Goal: Information Seeking & Learning: Learn about a topic

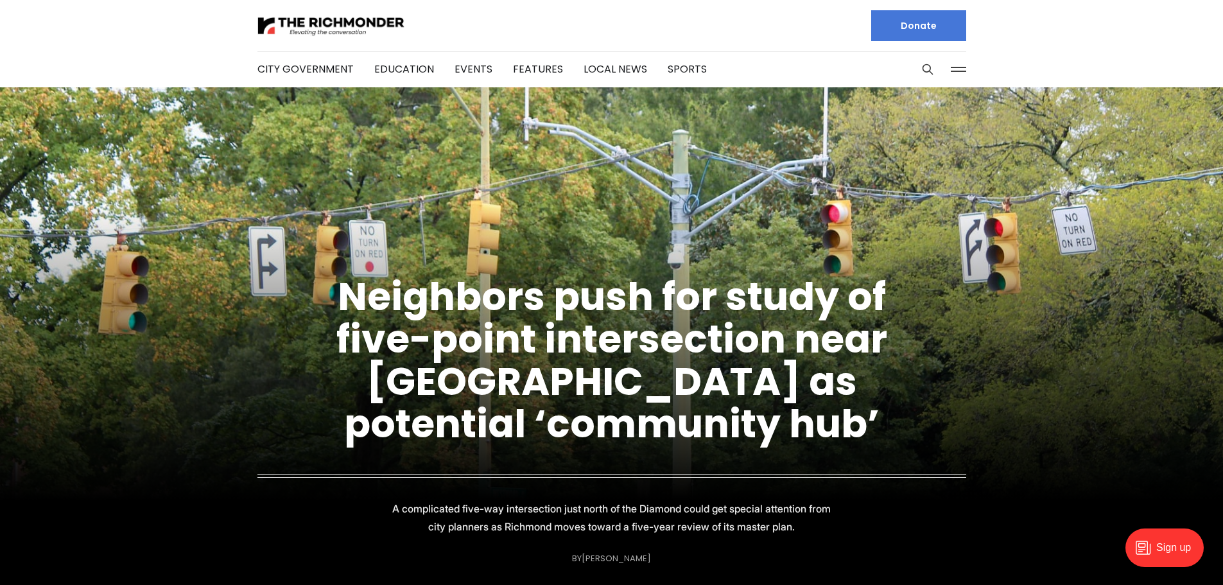
click at [312, 27] on img at bounding box center [331, 26] width 148 height 22
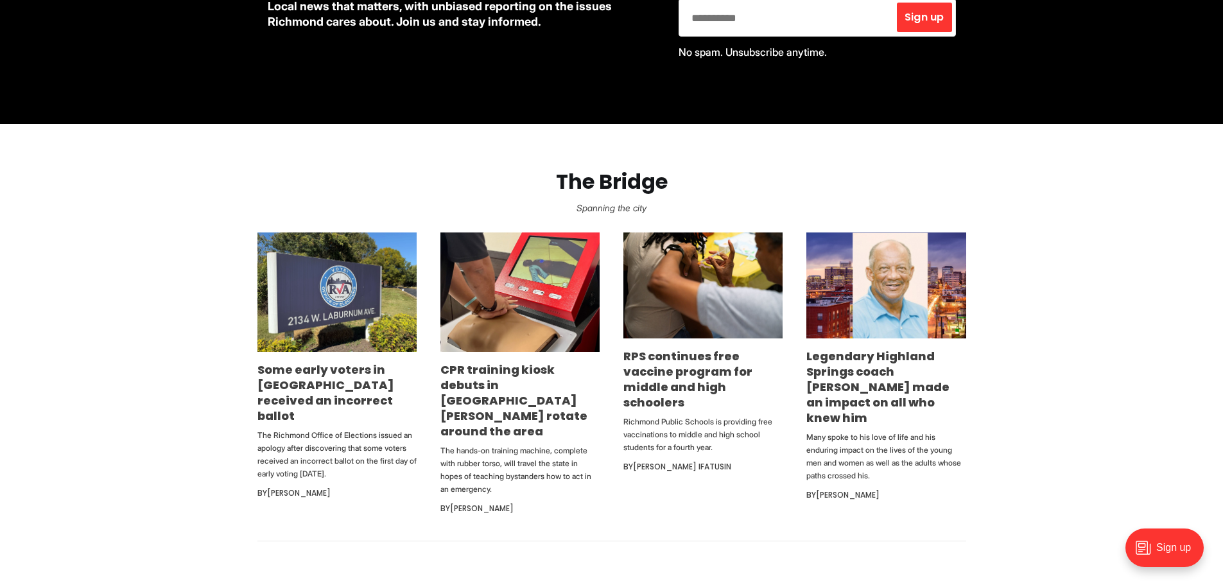
scroll to position [770, 0]
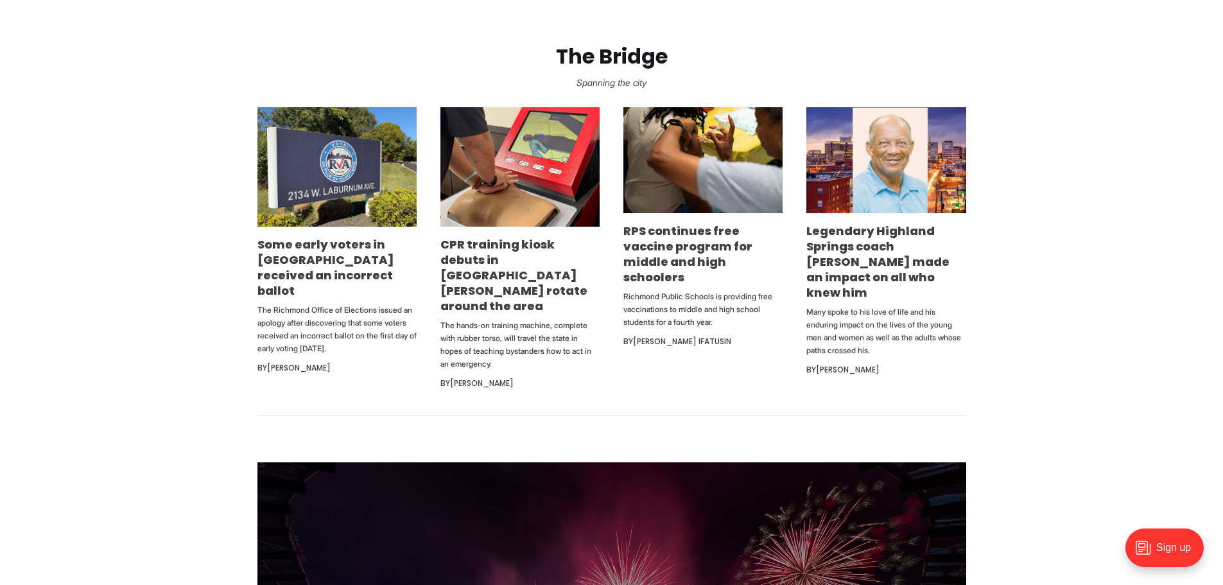
click at [871, 268] on link "Legendary Highland Springs coach [PERSON_NAME] made an impact on all who knew h…" at bounding box center [877, 262] width 143 height 78
